Goal: Task Accomplishment & Management: Use online tool/utility

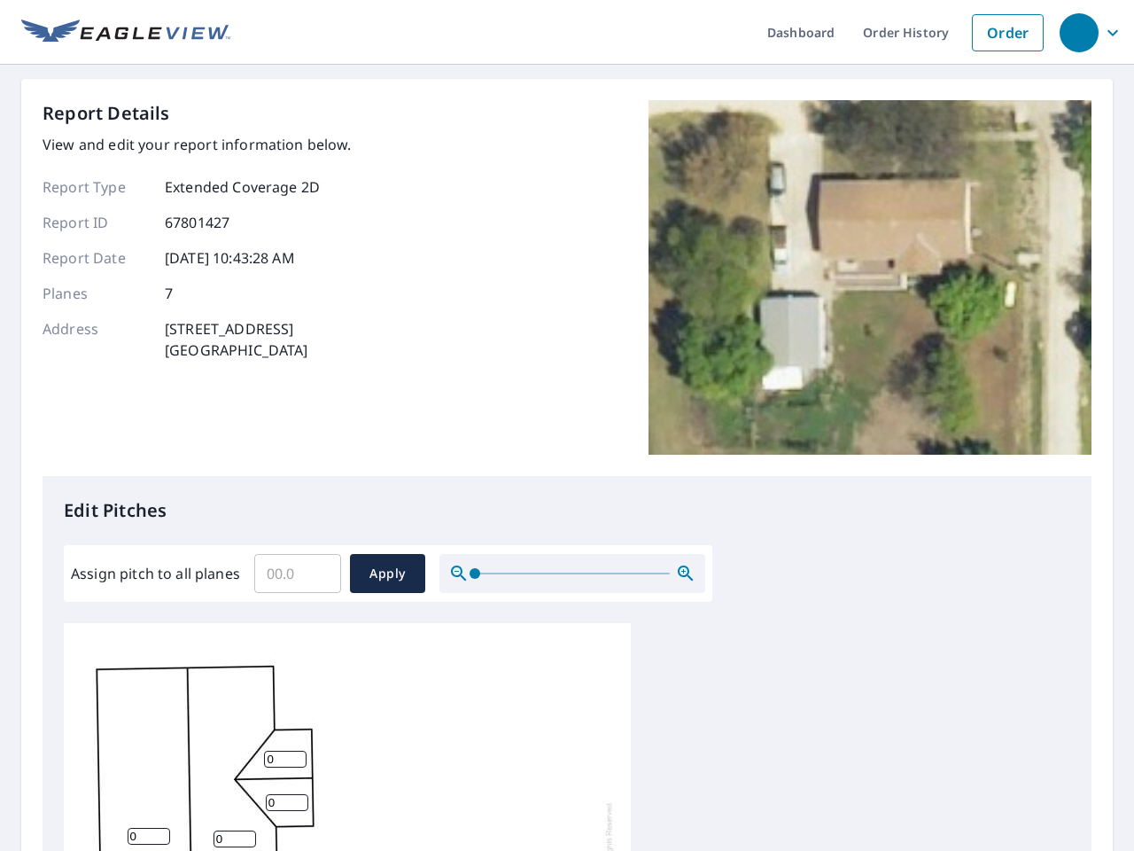
click at [567, 425] on div "Report Details View and edit your report information below. Report Type Extende…" at bounding box center [567, 288] width 1049 height 376
click at [1078, 32] on div "button" at bounding box center [1079, 32] width 39 height 39
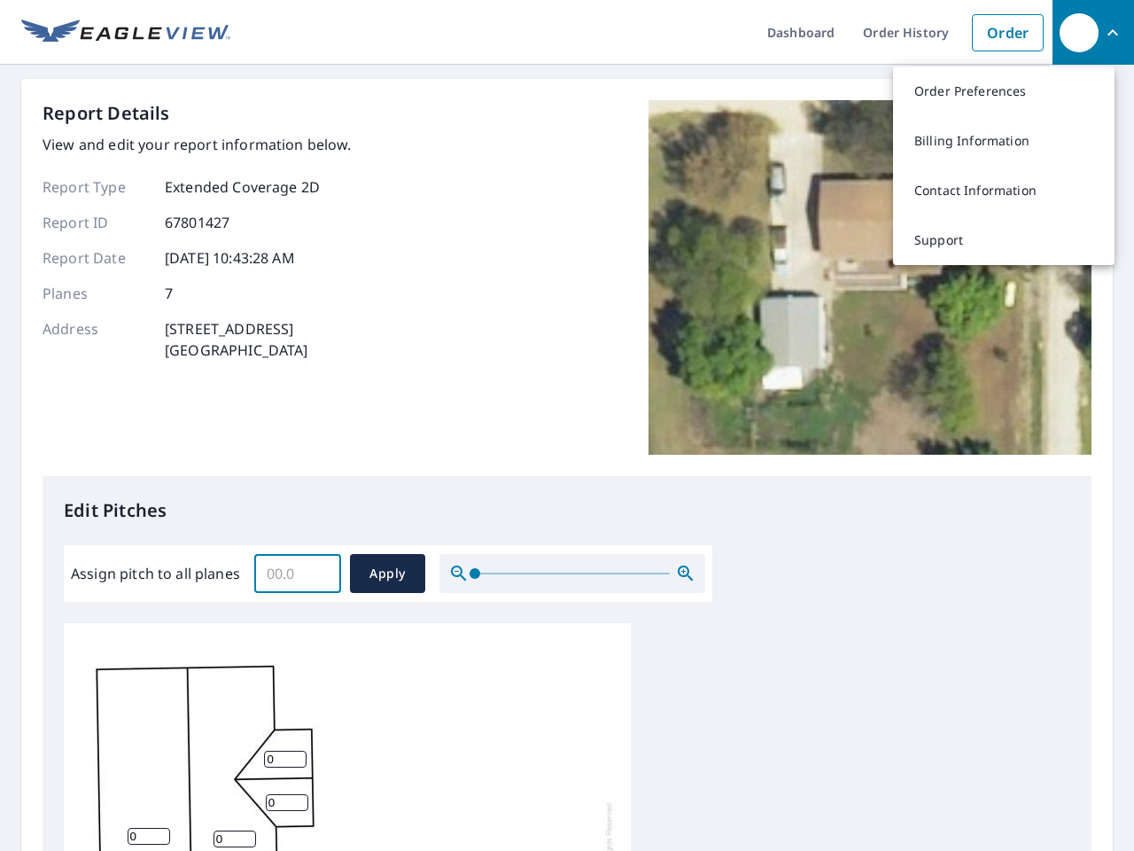
click at [298, 573] on input "Assign pitch to all planes" at bounding box center [297, 574] width 87 height 50
click at [387, 573] on span "Apply" at bounding box center [387, 574] width 47 height 22
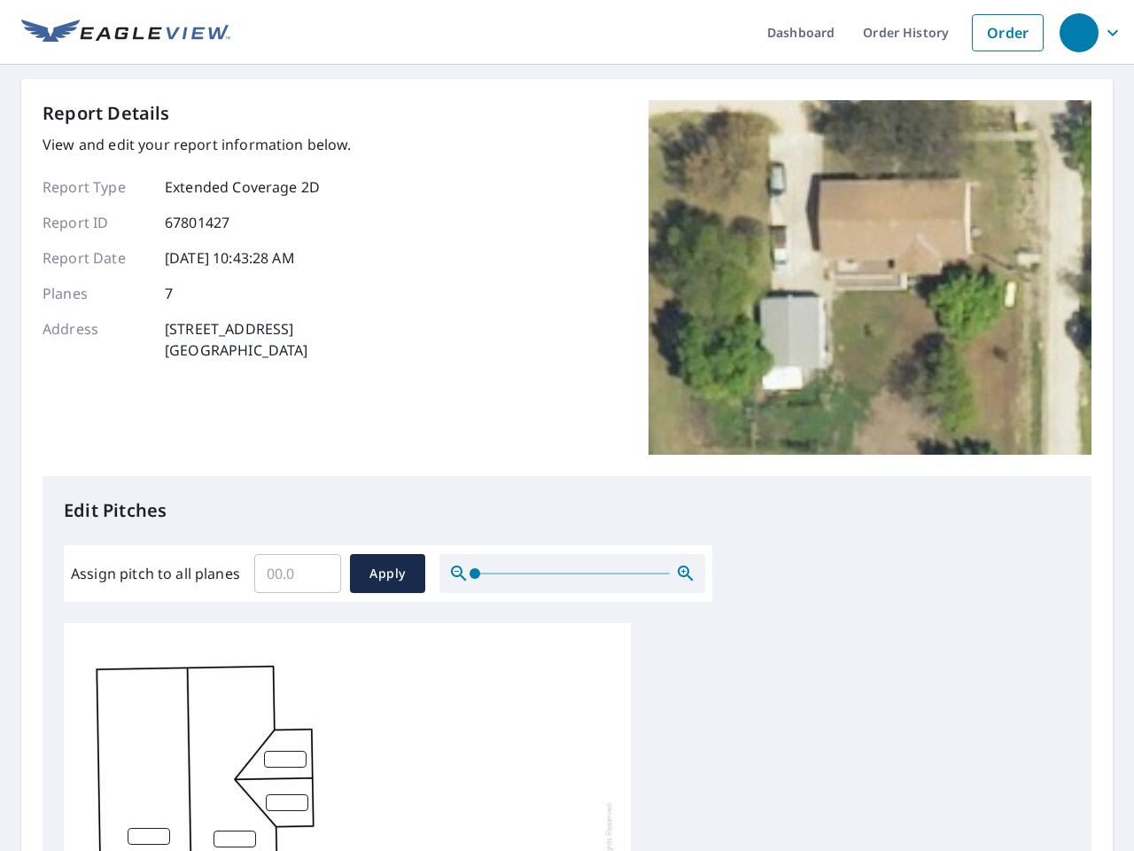
click at [686, 573] on icon "button" at bounding box center [685, 573] width 21 height 21
